Goal: Task Accomplishment & Management: Use online tool/utility

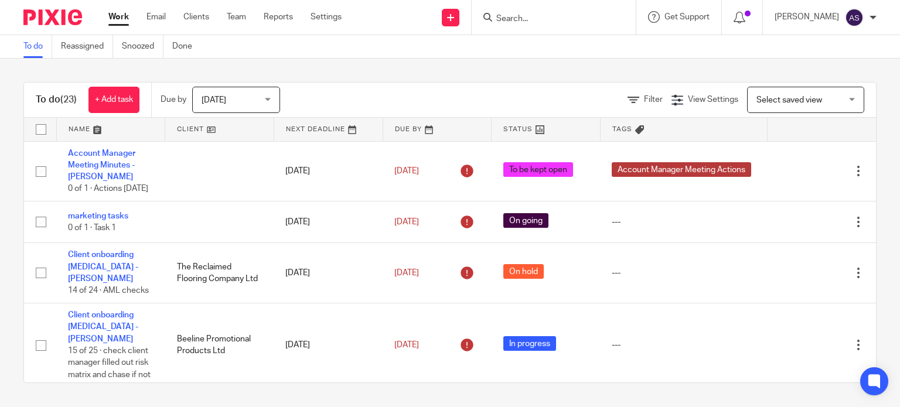
scroll to position [1109, 0]
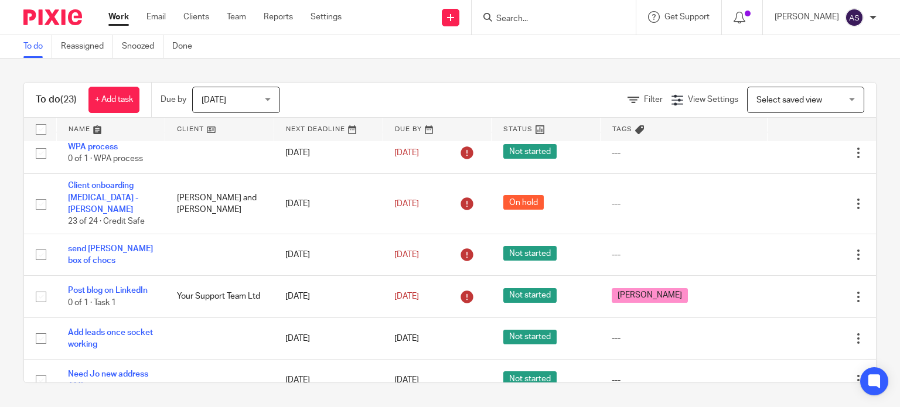
click at [545, 19] on input "Search" at bounding box center [547, 19] width 105 height 11
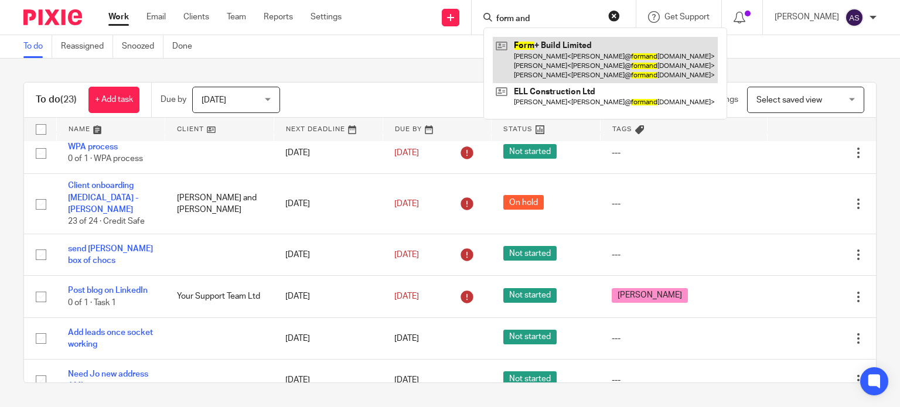
type input "form and"
click at [561, 48] on link at bounding box center [605, 60] width 225 height 46
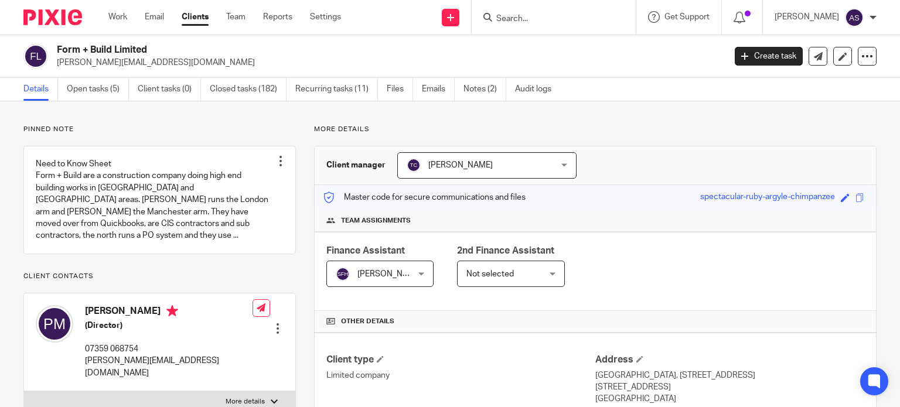
click at [90, 86] on link "Open tasks (5)" at bounding box center [98, 89] width 62 height 23
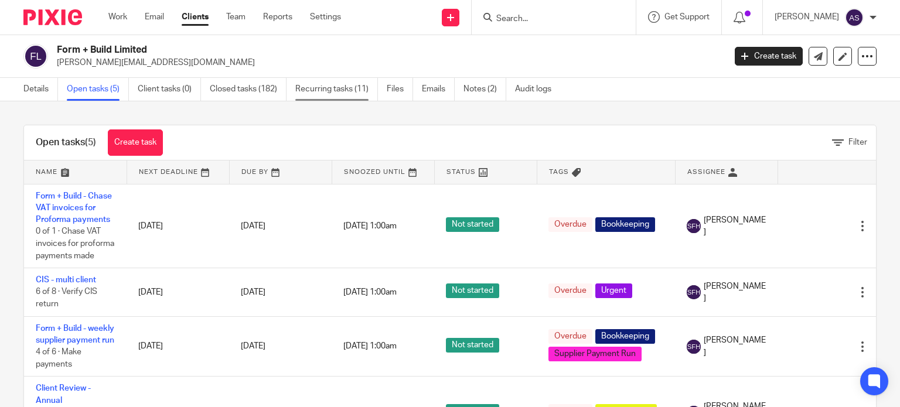
click at [316, 91] on link "Recurring tasks (11)" at bounding box center [336, 89] width 83 height 23
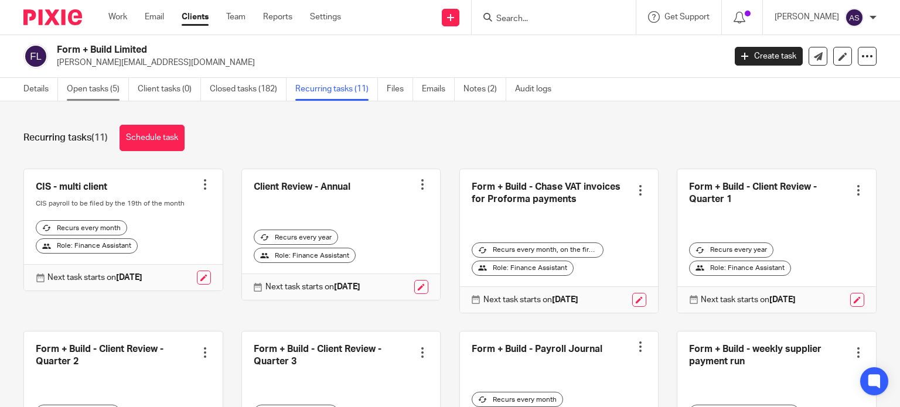
click at [99, 86] on link "Open tasks (5)" at bounding box center [98, 89] width 62 height 23
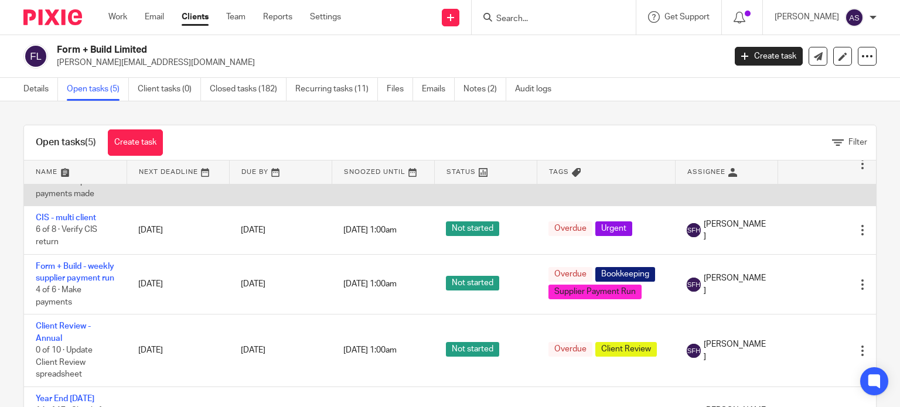
scroll to position [117, 0]
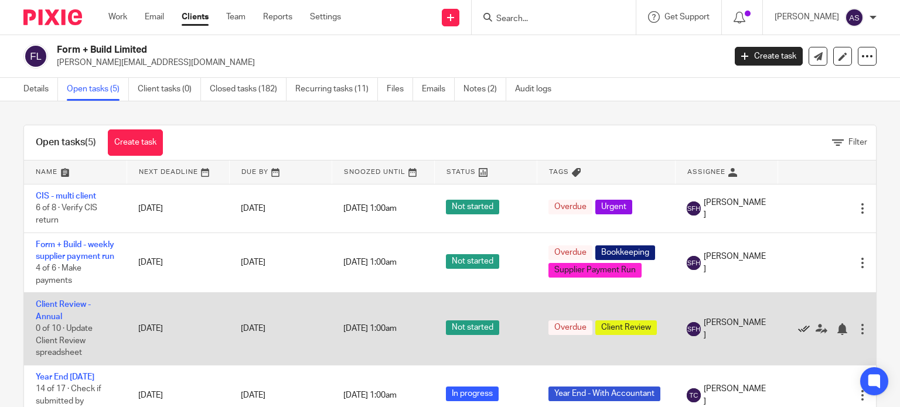
click at [803, 323] on icon at bounding box center [804, 329] width 12 height 12
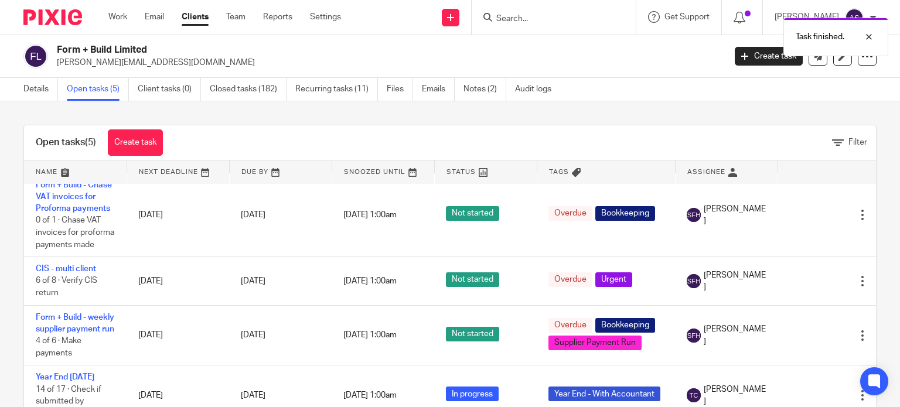
scroll to position [46, 0]
click at [541, 19] on div "Task finished." at bounding box center [669, 34] width 438 height 45
click at [529, 16] on input "Search" at bounding box center [547, 19] width 105 height 11
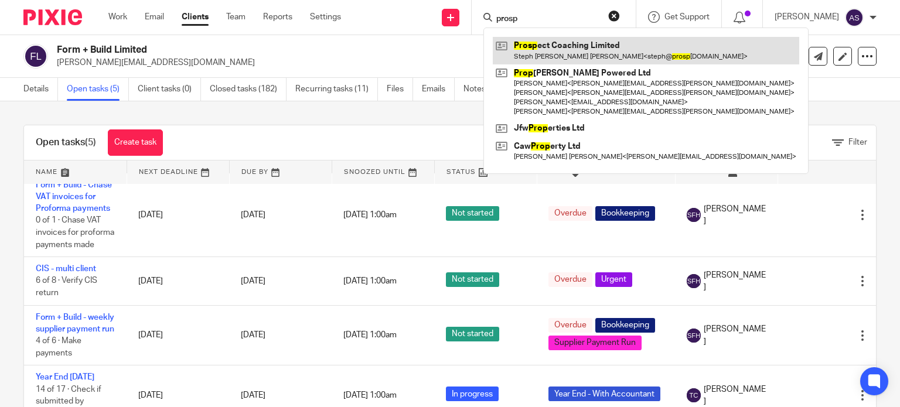
type input "prosp"
click at [562, 52] on link at bounding box center [646, 50] width 306 height 27
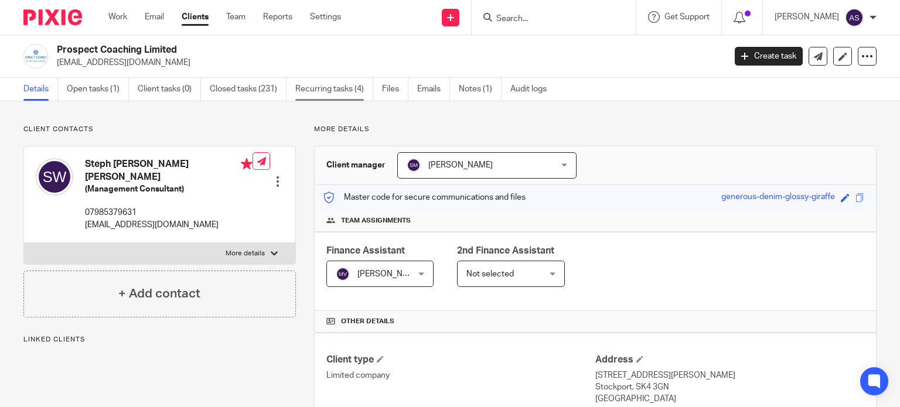
click at [344, 91] on link "Recurring tasks (4)" at bounding box center [334, 89] width 78 height 23
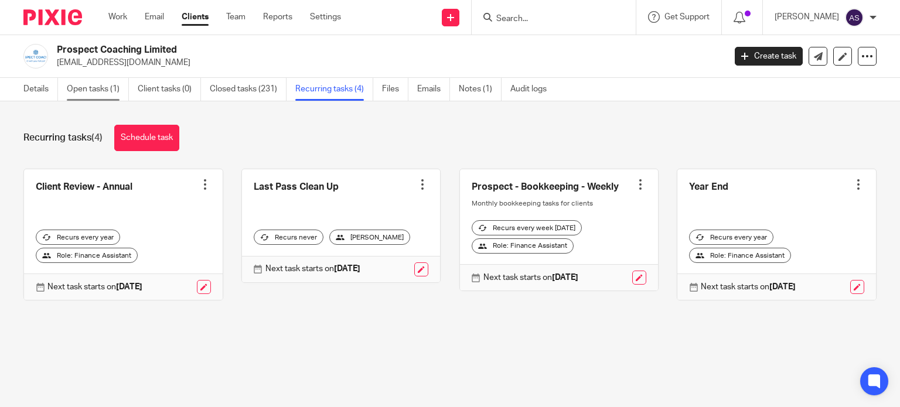
click at [100, 86] on link "Open tasks (1)" at bounding box center [98, 89] width 62 height 23
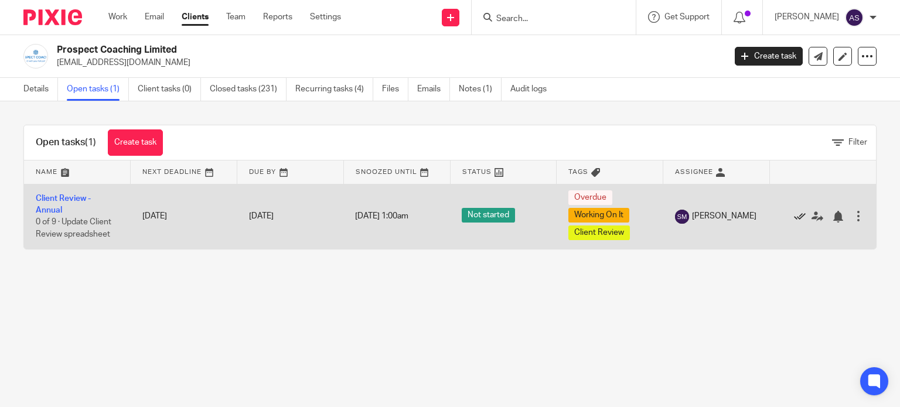
click at [794, 216] on icon at bounding box center [800, 217] width 12 height 12
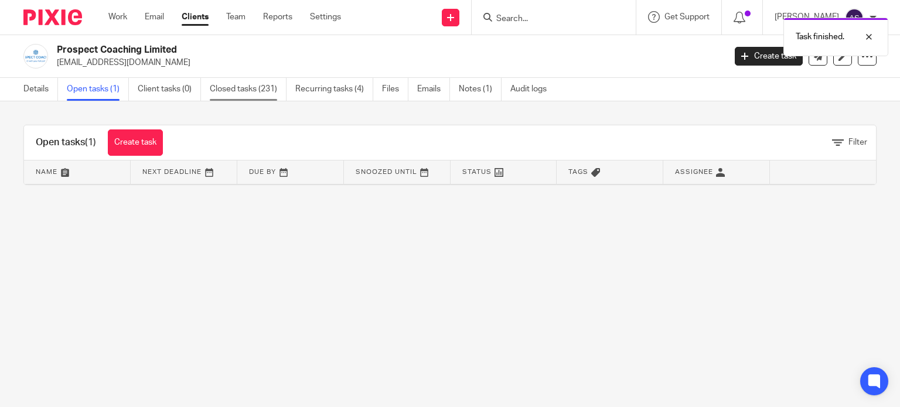
click at [258, 85] on link "Closed tasks (231)" at bounding box center [248, 89] width 77 height 23
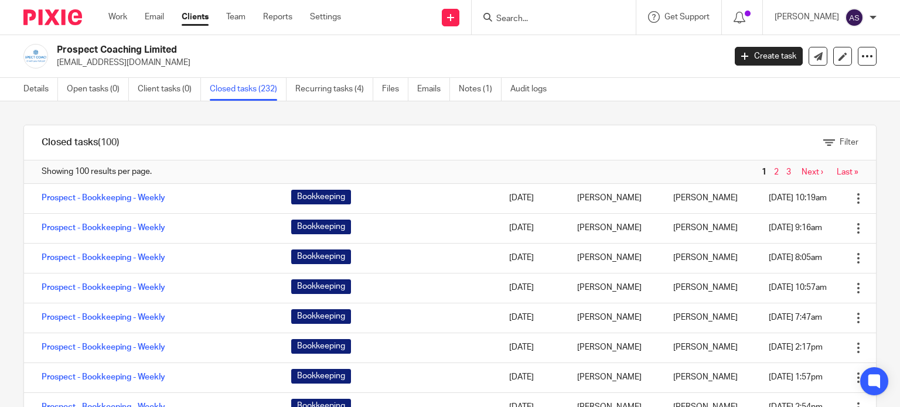
scroll to position [176, 0]
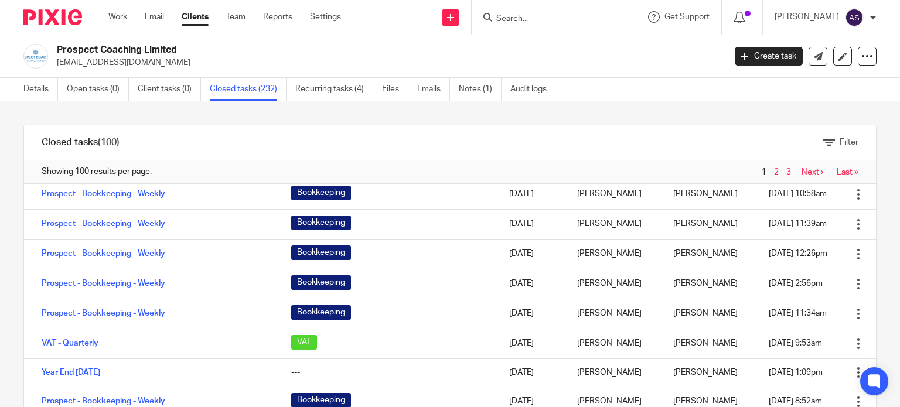
click at [538, 16] on input "Search" at bounding box center [547, 19] width 105 height 11
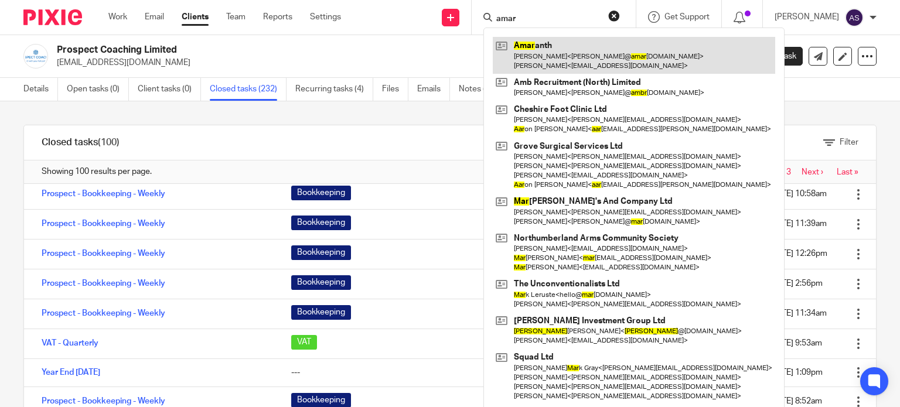
type input "amar"
click at [607, 71] on link at bounding box center [634, 55] width 282 height 36
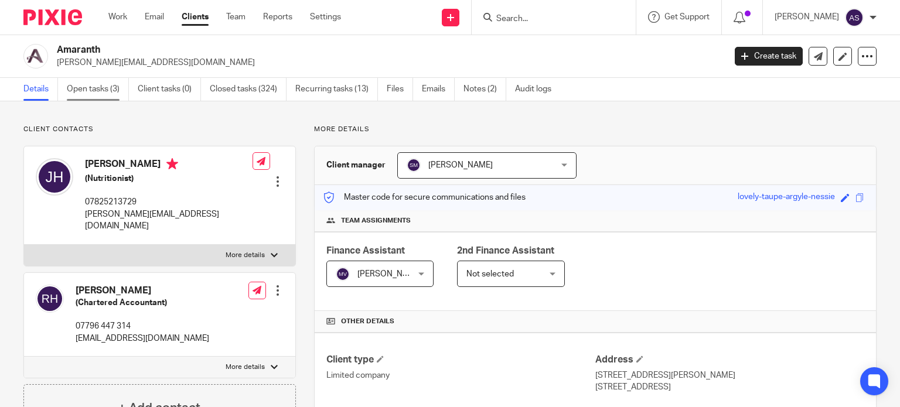
click at [94, 89] on link "Open tasks (3)" at bounding box center [98, 89] width 62 height 23
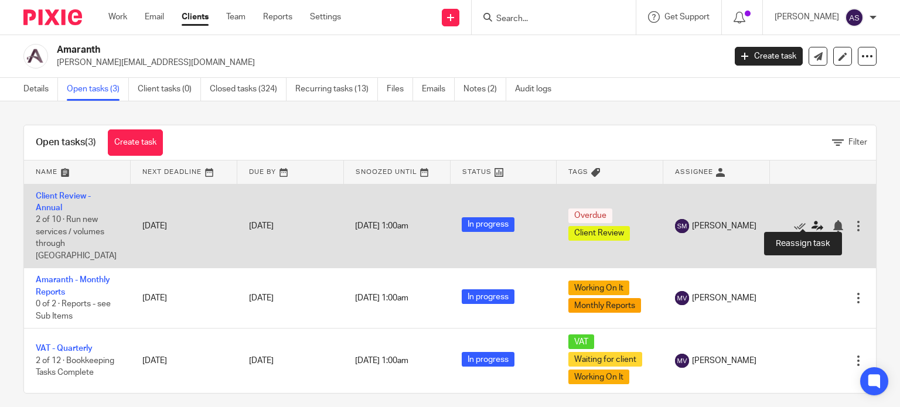
click at [811, 220] on icon at bounding box center [817, 226] width 12 height 12
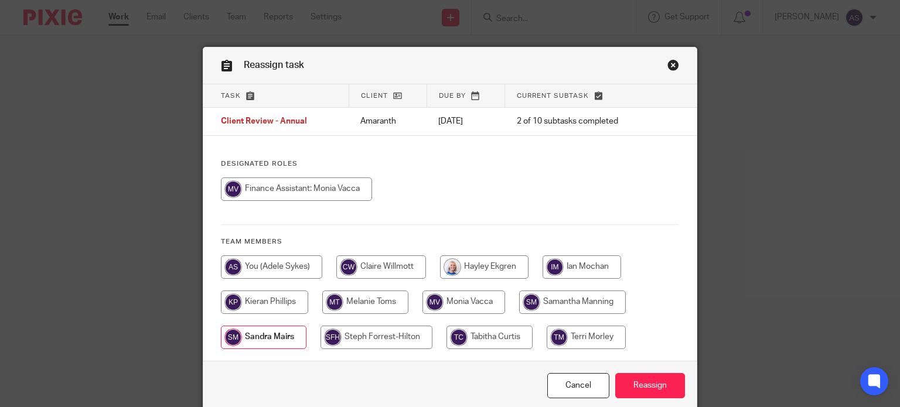
click at [461, 259] on input "radio" at bounding box center [484, 266] width 88 height 23
radio input "true"
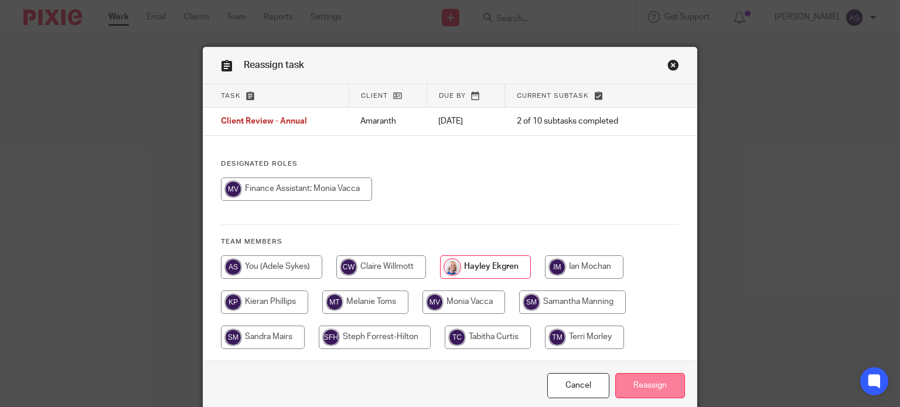
click at [630, 386] on input "Reassign" at bounding box center [650, 385] width 70 height 25
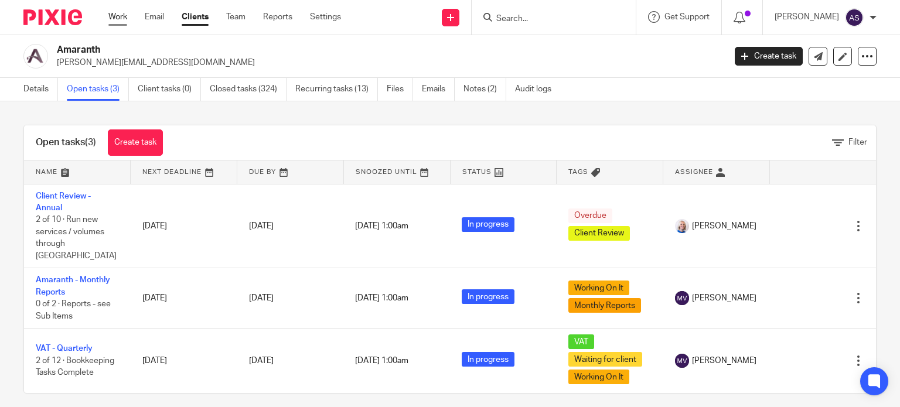
click at [113, 21] on link "Work" at bounding box center [117, 17] width 19 height 12
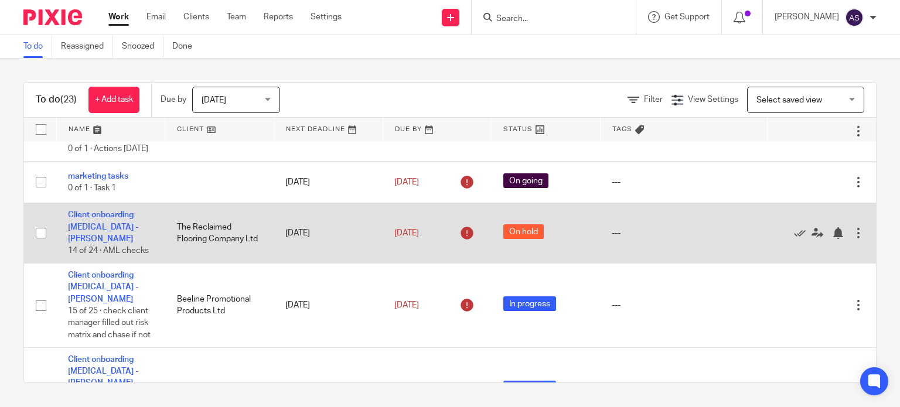
scroll to position [117, 0]
